Goal: Information Seeking & Learning: Find specific fact

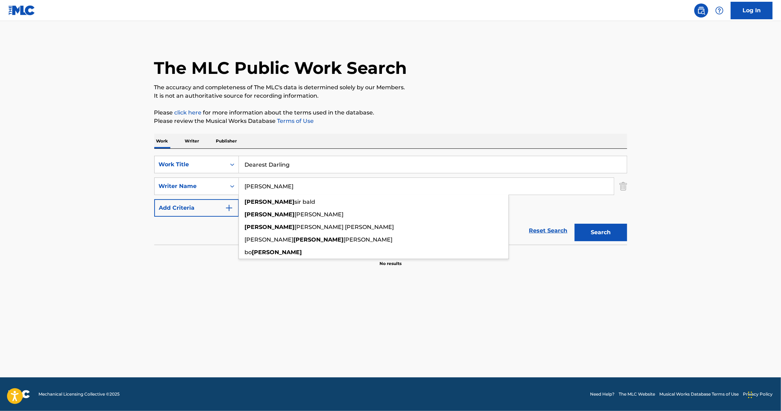
click at [294, 163] on input "Dearest Darling" at bounding box center [433, 164] width 388 height 17
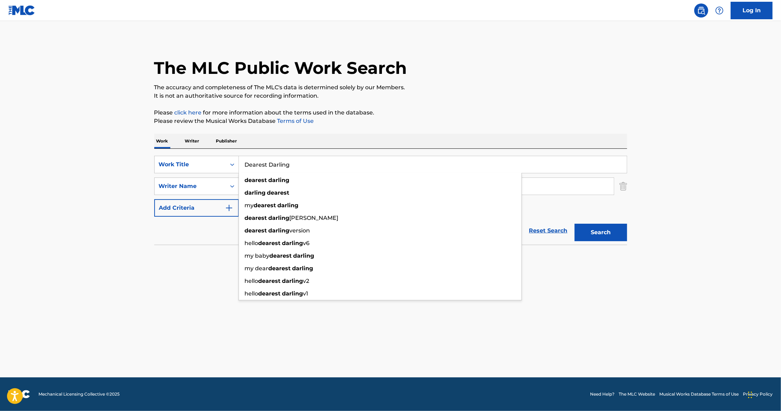
click at [294, 163] on input "Dearest Darling" at bounding box center [433, 164] width 388 height 17
paste input "Shake Yourself Loose"
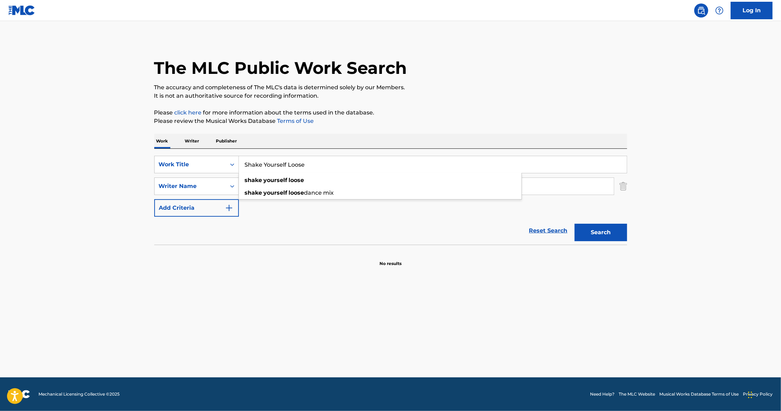
type input "Shake Yourself Loose"
click at [278, 186] on input "[PERSON_NAME]" at bounding box center [426, 186] width 375 height 17
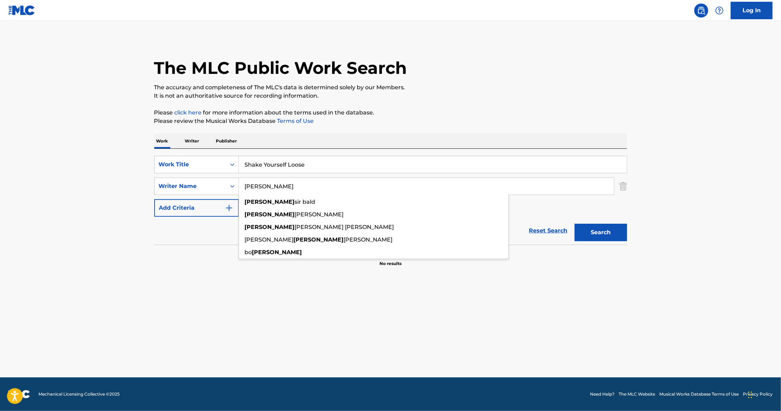
click at [278, 186] on input "[PERSON_NAME]" at bounding box center [426, 186] width 375 height 17
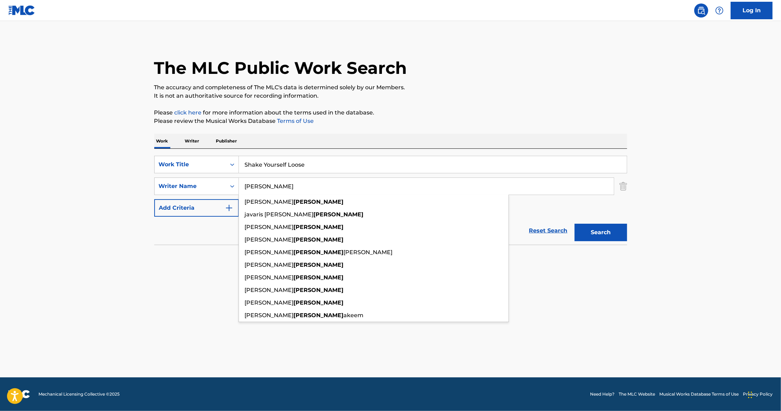
type input "[PERSON_NAME]"
click at [575, 223] on button "Search" at bounding box center [601, 231] width 52 height 17
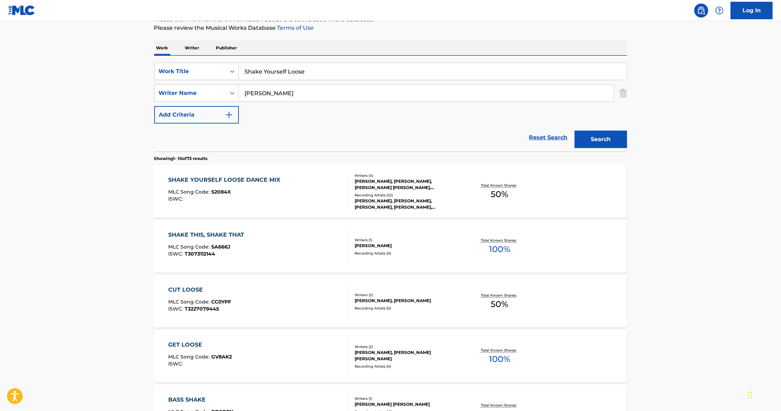
scroll to position [140, 0]
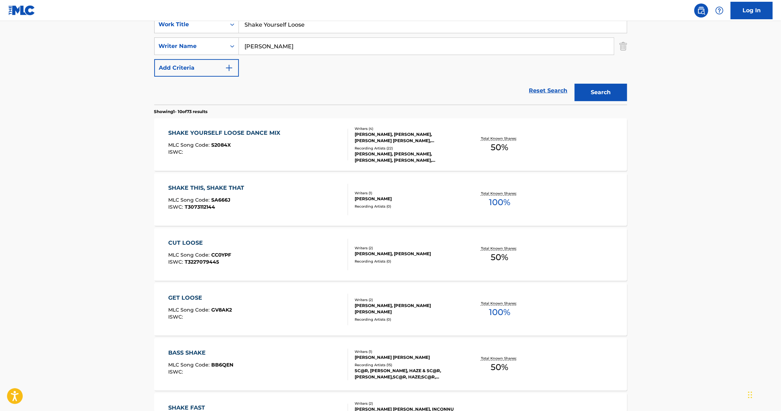
click at [546, 157] on div "SHAKE YOURSELF LOOSE DANCE MIX MLC Song Code : S2084X ISWC : Writers ( 4 ) [PER…" at bounding box center [390, 144] width 473 height 52
